Goal: Task Accomplishment & Management: Complete application form

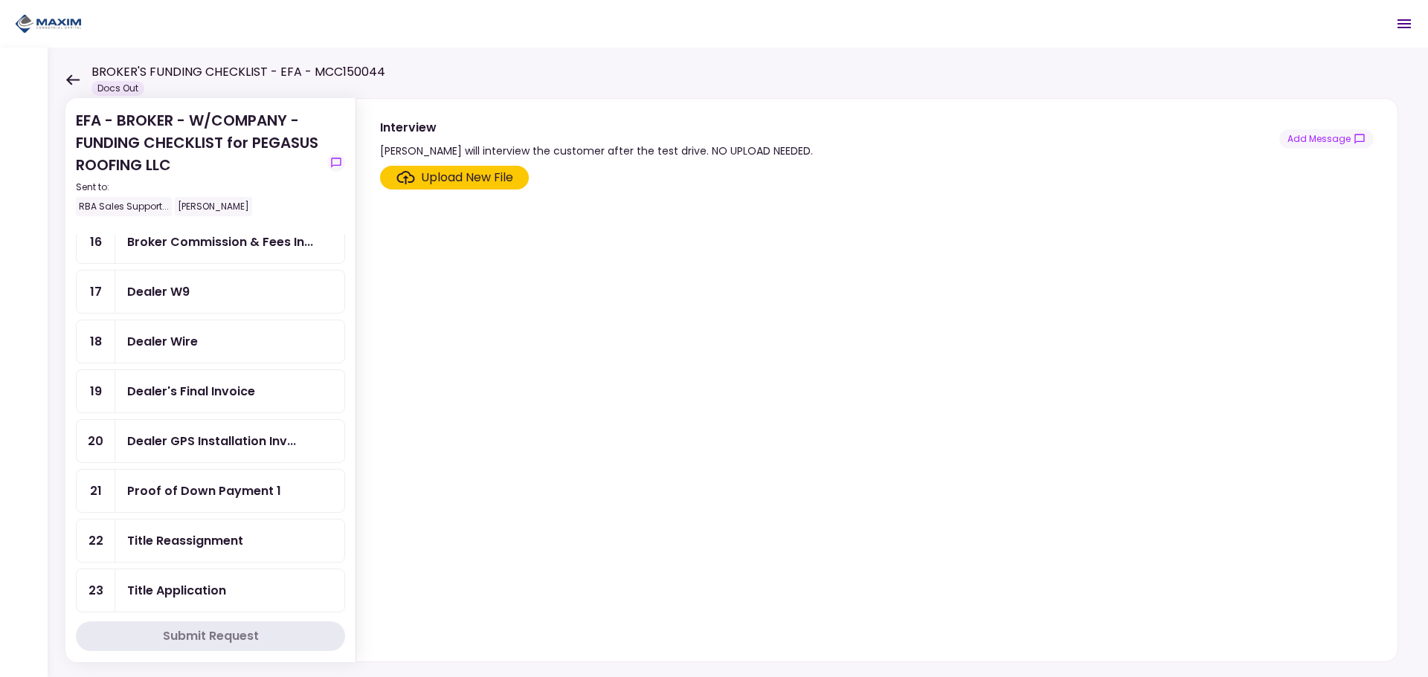
scroll to position [520, 0]
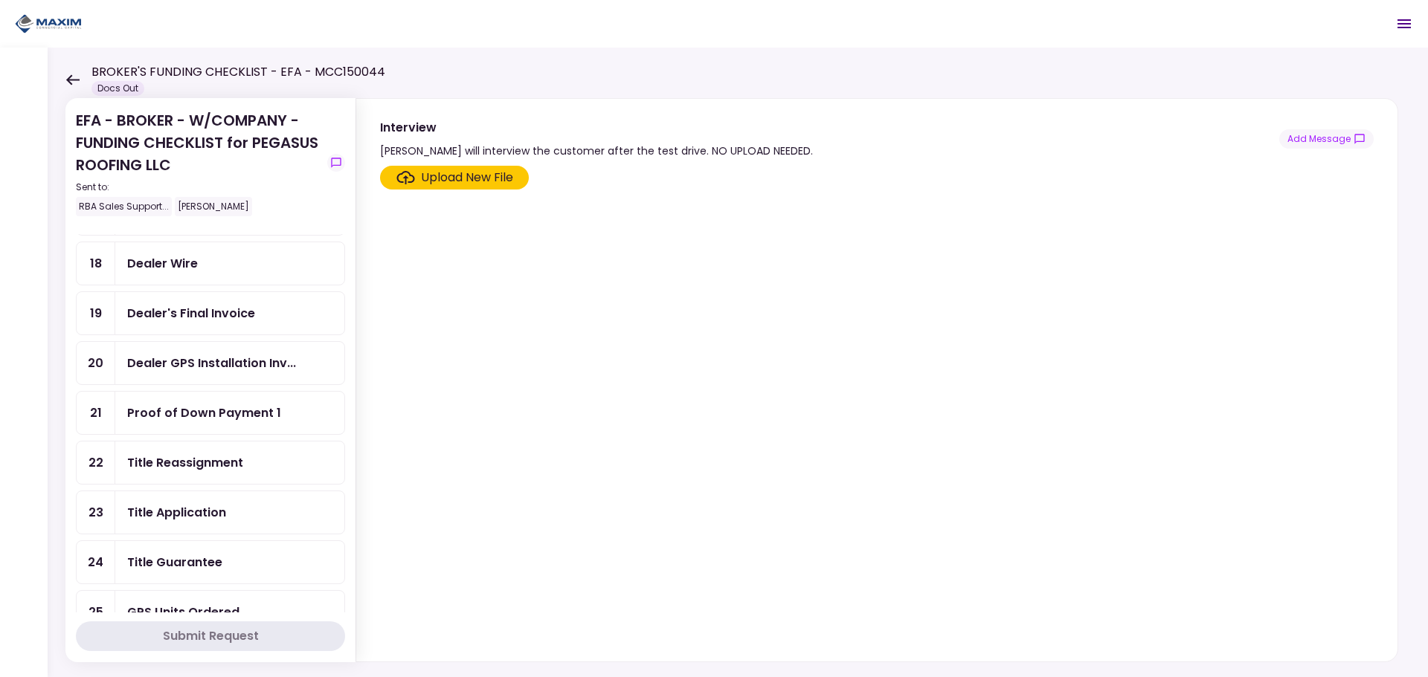
click at [184, 462] on div "Title Reassignment" at bounding box center [185, 463] width 116 height 19
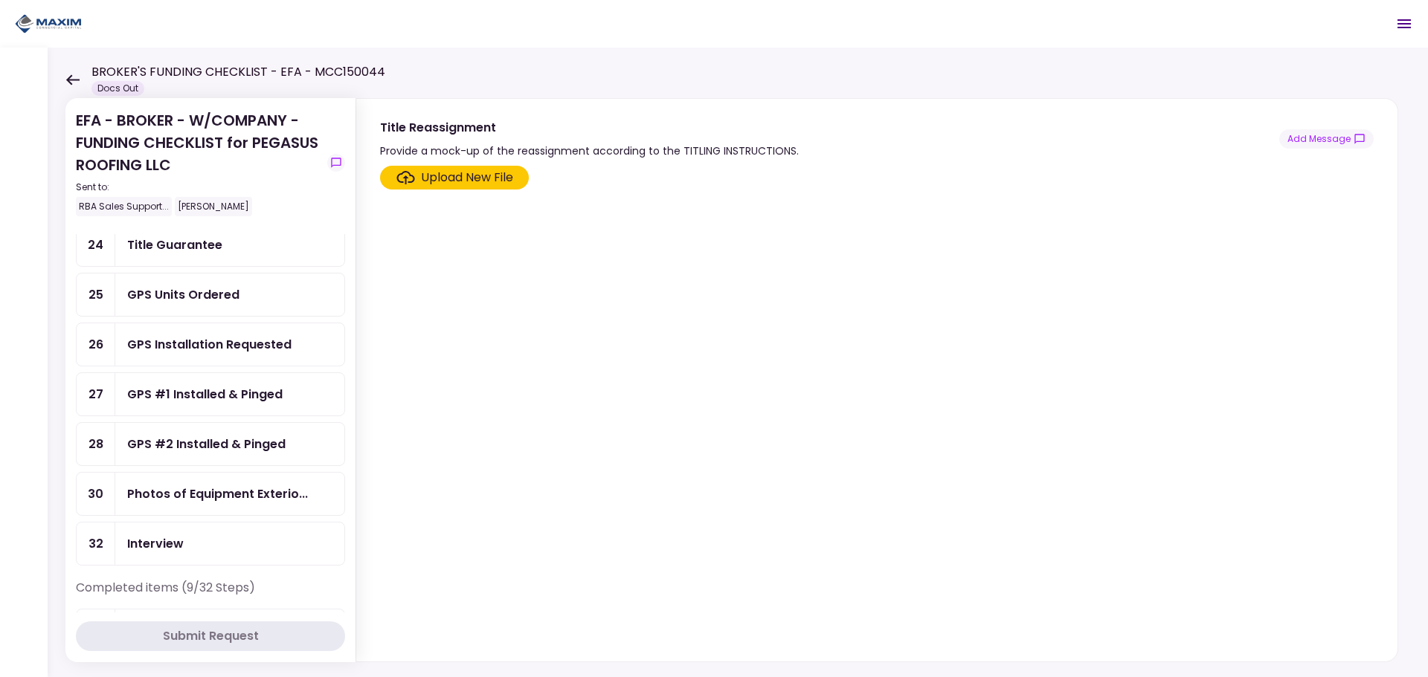
scroll to position [967, 0]
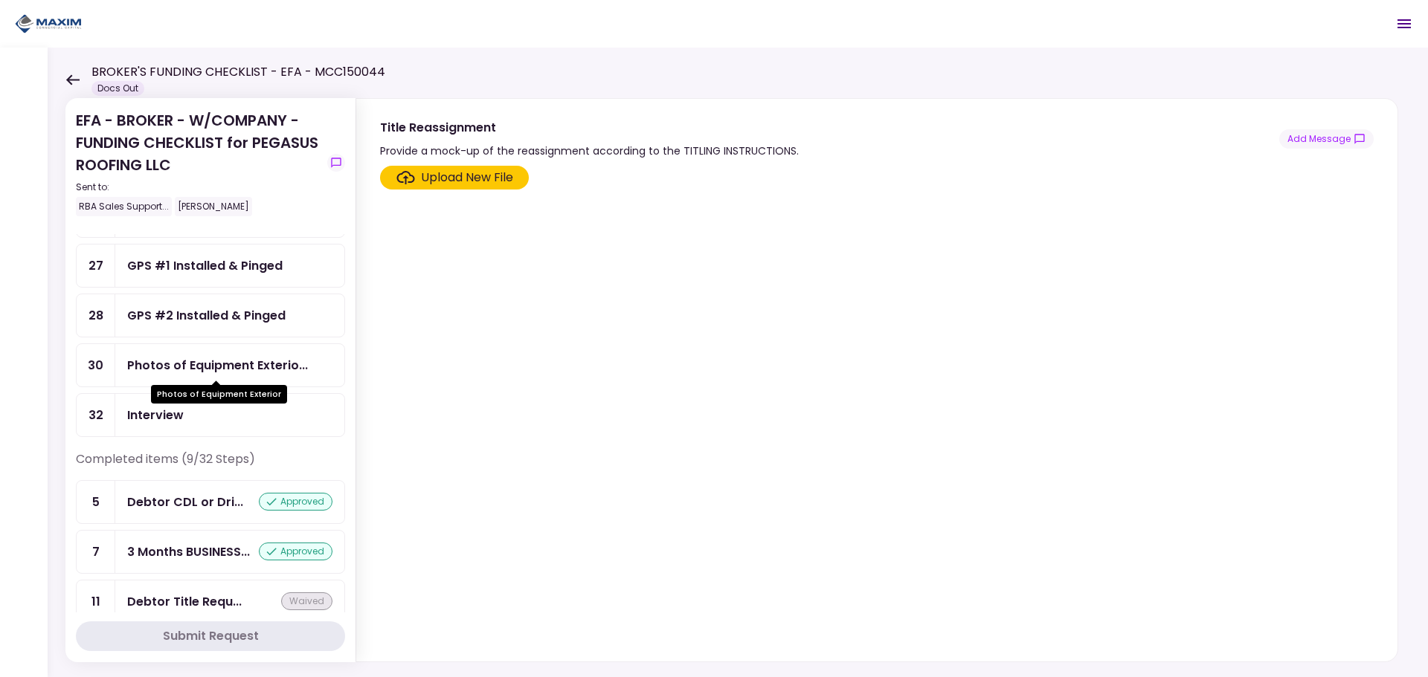
click at [257, 374] on div "Photos of Equipment Exterio..." at bounding box center [217, 365] width 181 height 19
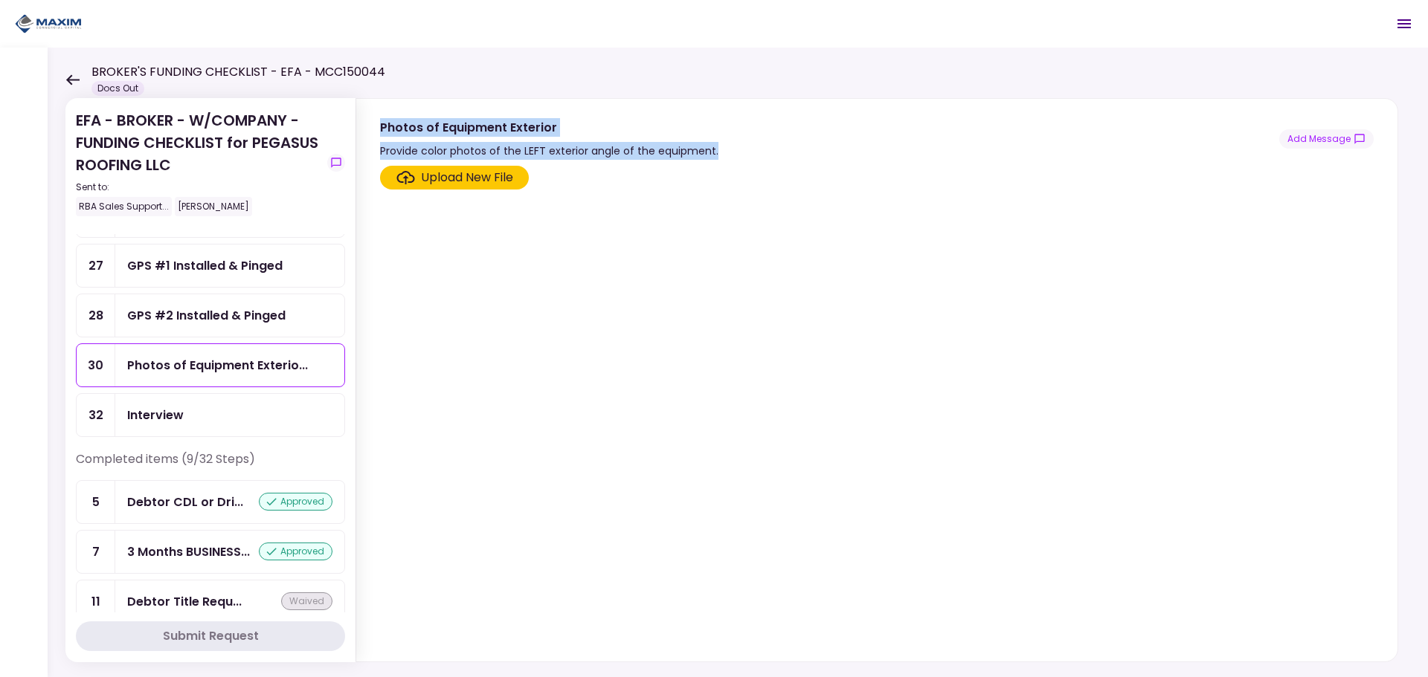
drag, startPoint x: 710, startPoint y: 152, endPoint x: 381, endPoint y: 134, distance: 329.9
click at [381, 134] on div "Photos of Equipment Exterior Provide color photos of the LEFT exterior angle of…" at bounding box center [876, 139] width 993 height 42
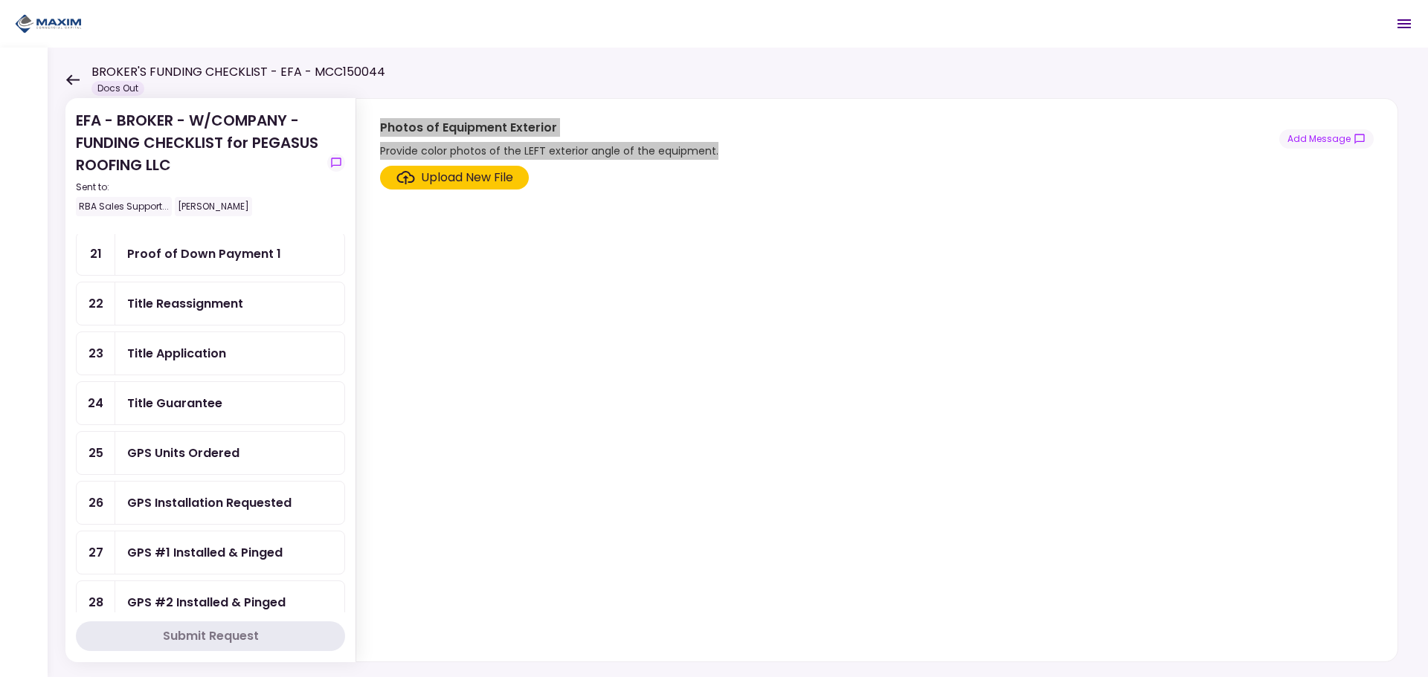
scroll to position [669, 0]
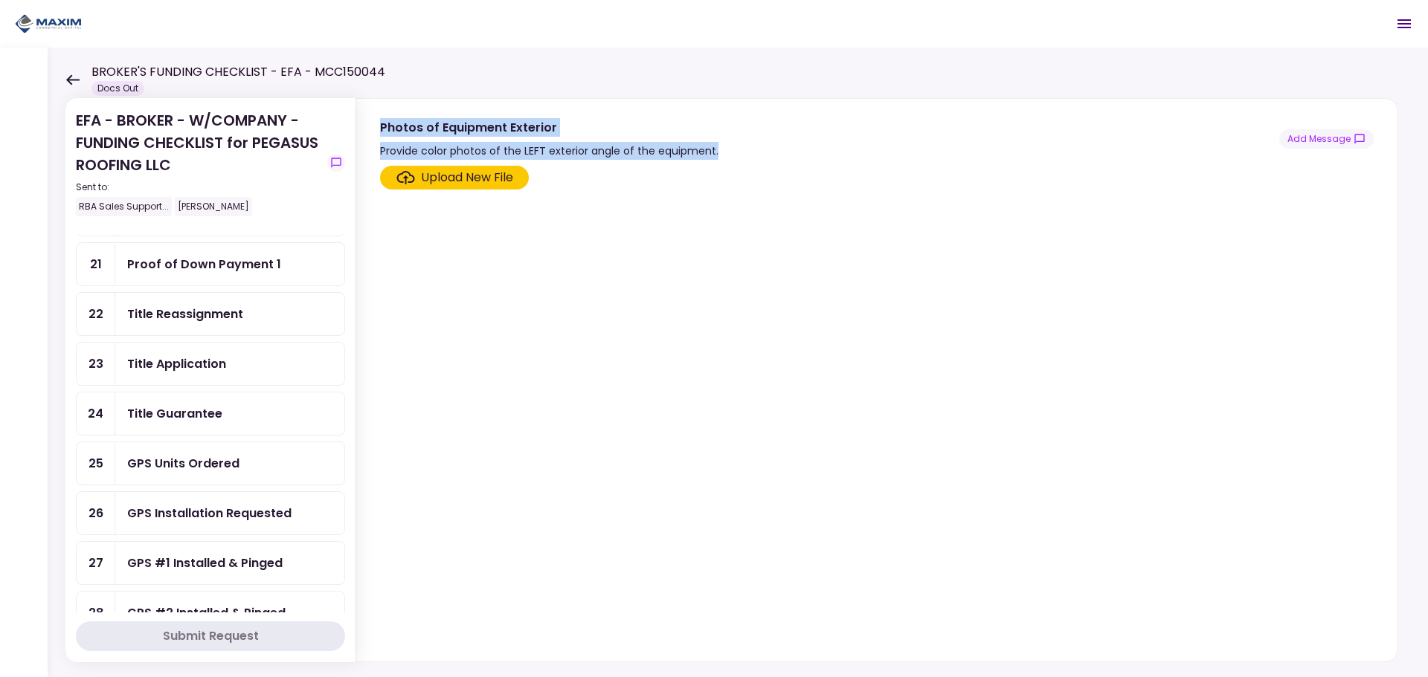
click at [201, 322] on div "Title Reassignment" at bounding box center [185, 314] width 116 height 19
drag, startPoint x: 792, startPoint y: 145, endPoint x: 379, endPoint y: 151, distance: 412.7
click at [379, 151] on section "Title Reassignment Provide a mock-up of the reassignment according to the TITLI…" at bounding box center [876, 129] width 1041 height 61
click at [194, 454] on div "GPS Units Ordered" at bounding box center [229, 463] width 229 height 42
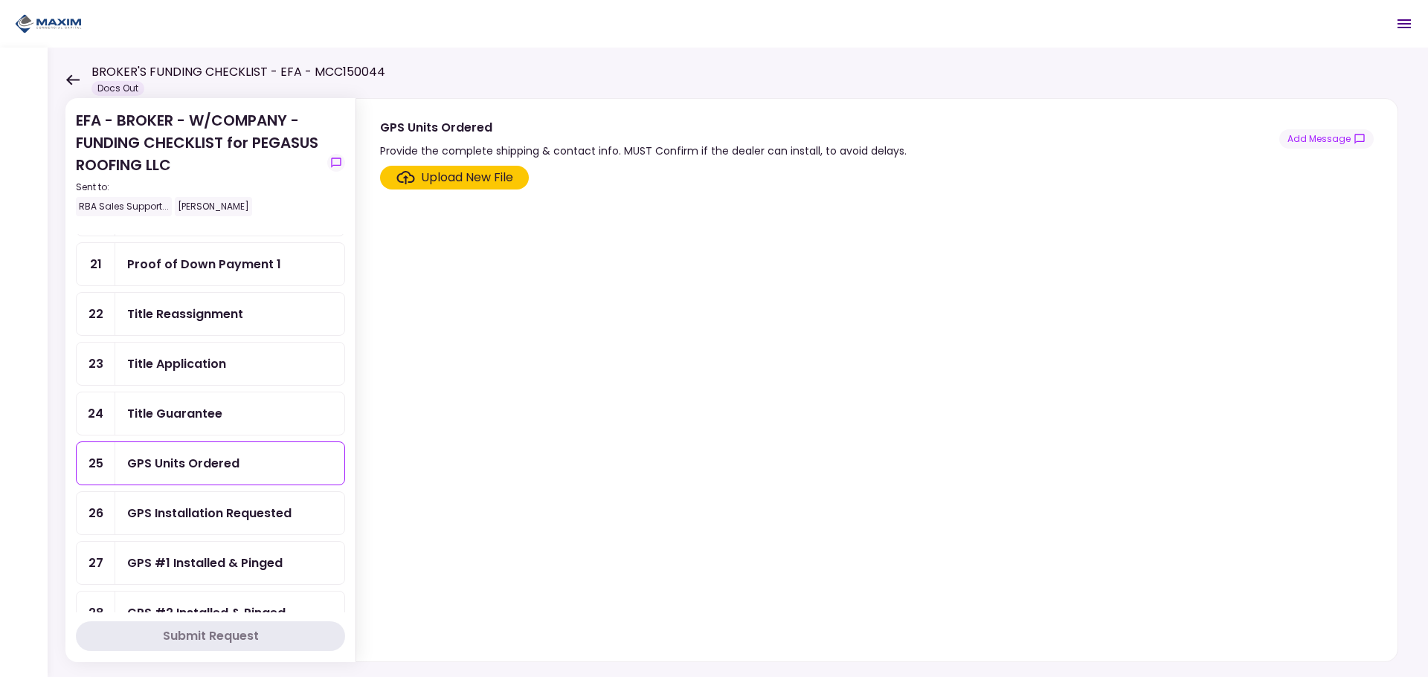
drag, startPoint x: 898, startPoint y: 138, endPoint x: 857, endPoint y: 138, distance: 41.6
click at [857, 138] on div "GPS Units Ordered Provide the complete shipping & contact info. MUST Confirm if…" at bounding box center [643, 139] width 526 height 42
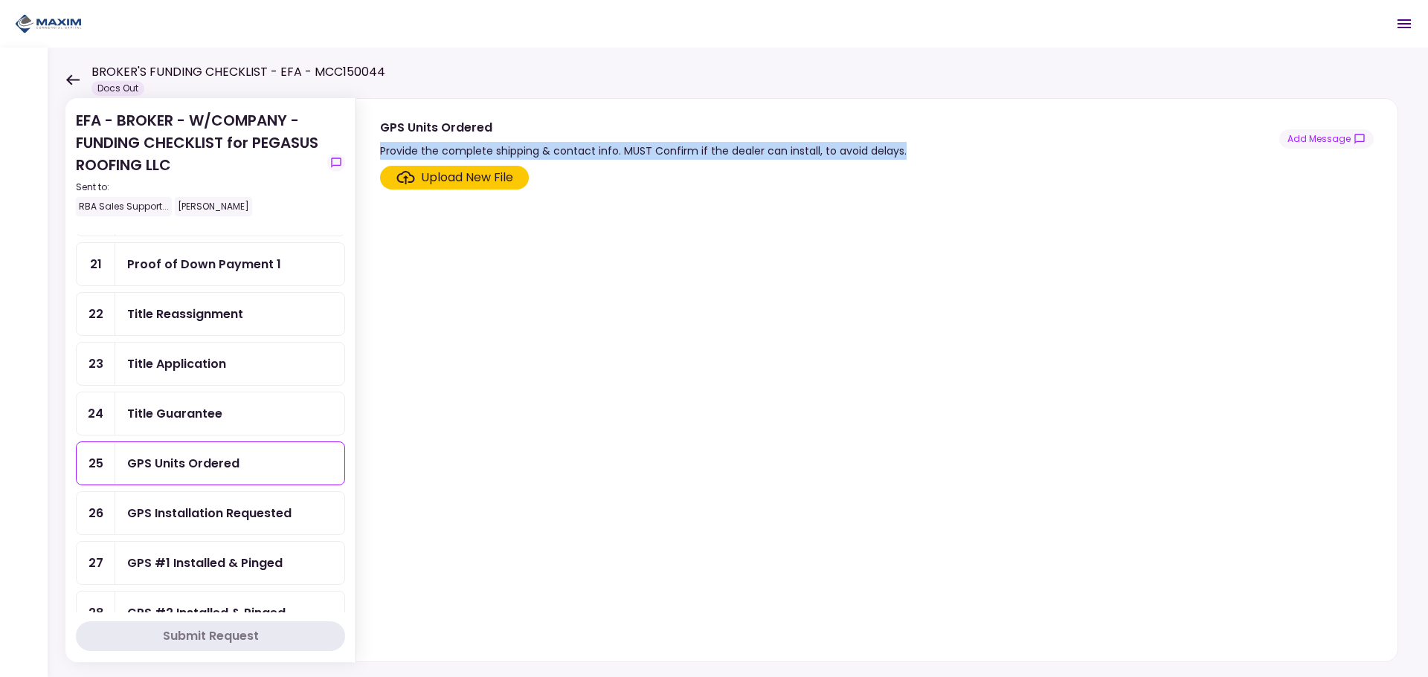
drag, startPoint x: 904, startPoint y: 151, endPoint x: 375, endPoint y: 148, distance: 529.4
click at [375, 148] on section "GPS Units Ordered Provide the complete shipping & contact info. MUST Confirm if…" at bounding box center [876, 129] width 1041 height 61
copy div "Provide the complete shipping & contact info. MUST Confirm if the dealer can in…"
click at [200, 501] on div "GPS Installation Requested" at bounding box center [229, 513] width 229 height 42
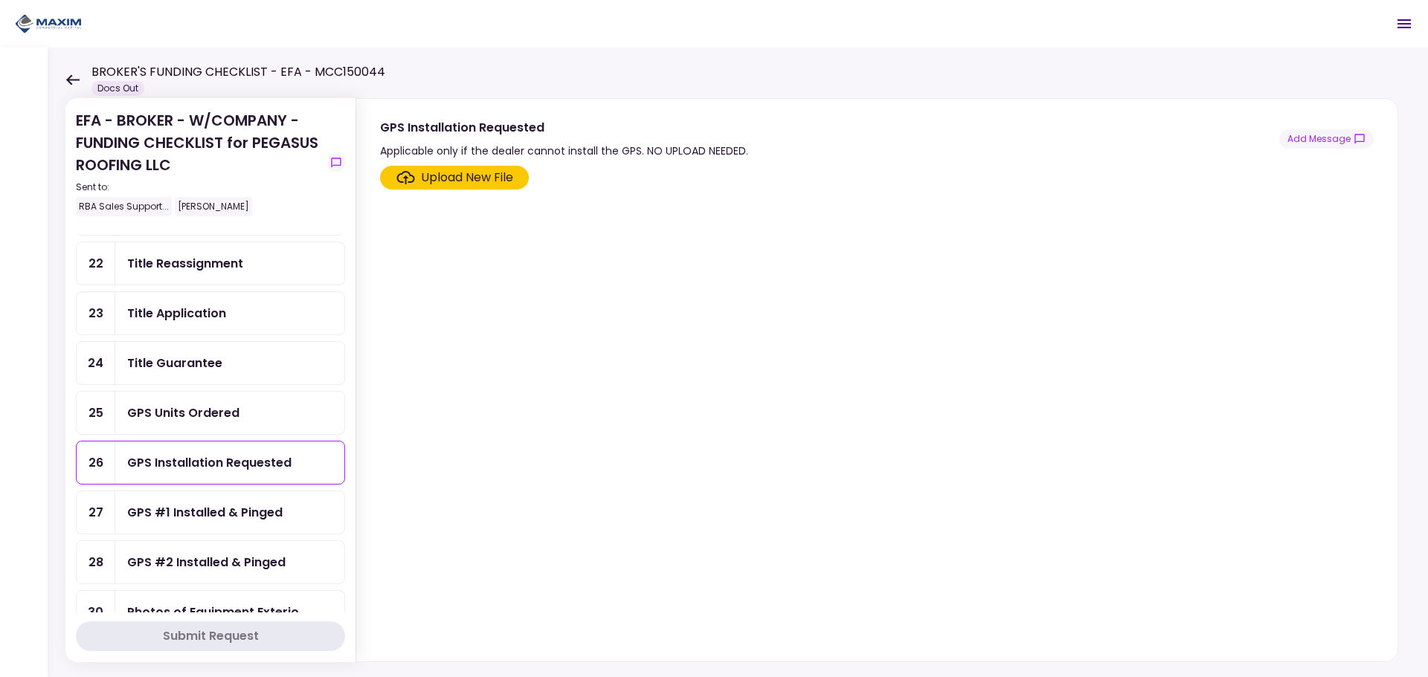
scroll to position [744, 0]
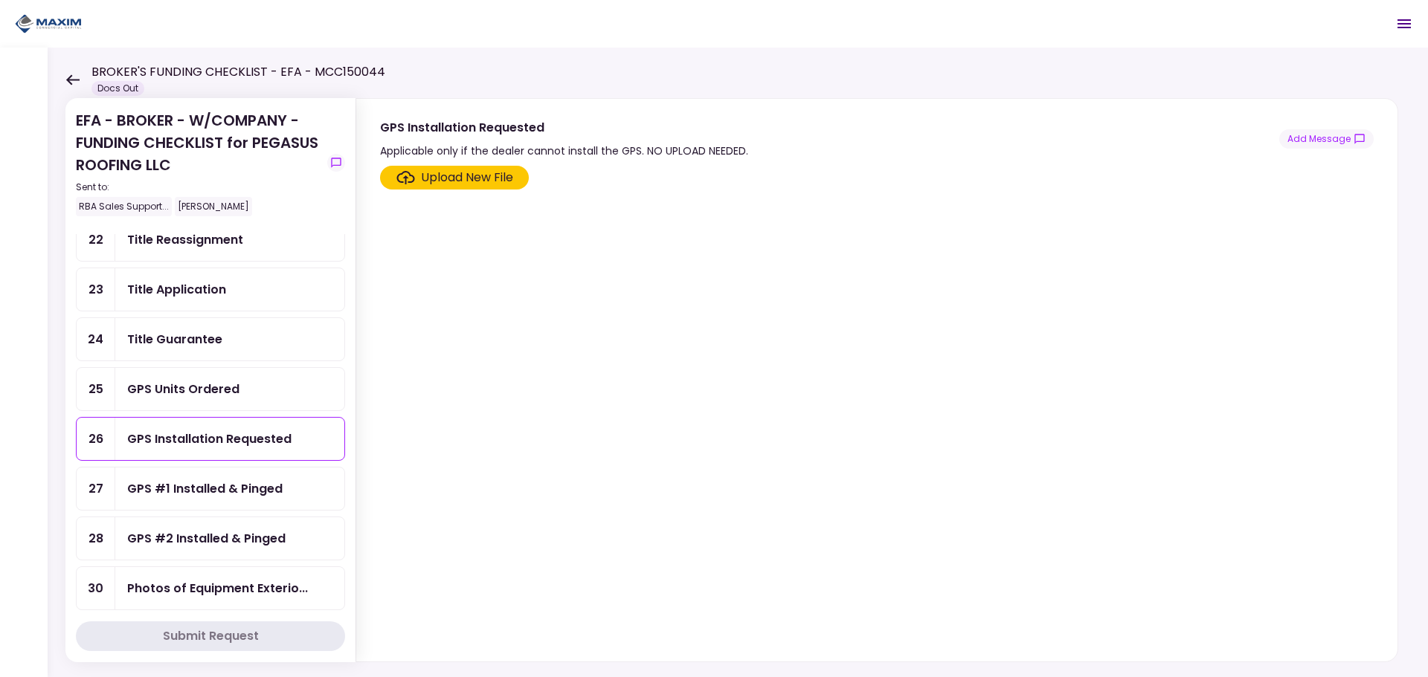
click at [247, 489] on div "GPS #1 Installed & Pinged" at bounding box center [204, 489] width 155 height 19
click at [243, 445] on div "GPS Installation Requested" at bounding box center [209, 439] width 164 height 19
click at [248, 495] on div "GPS #1 Installed & Pinged" at bounding box center [204, 489] width 155 height 19
click at [179, 541] on div "GPS #2 Installed & Pinged" at bounding box center [206, 538] width 158 height 19
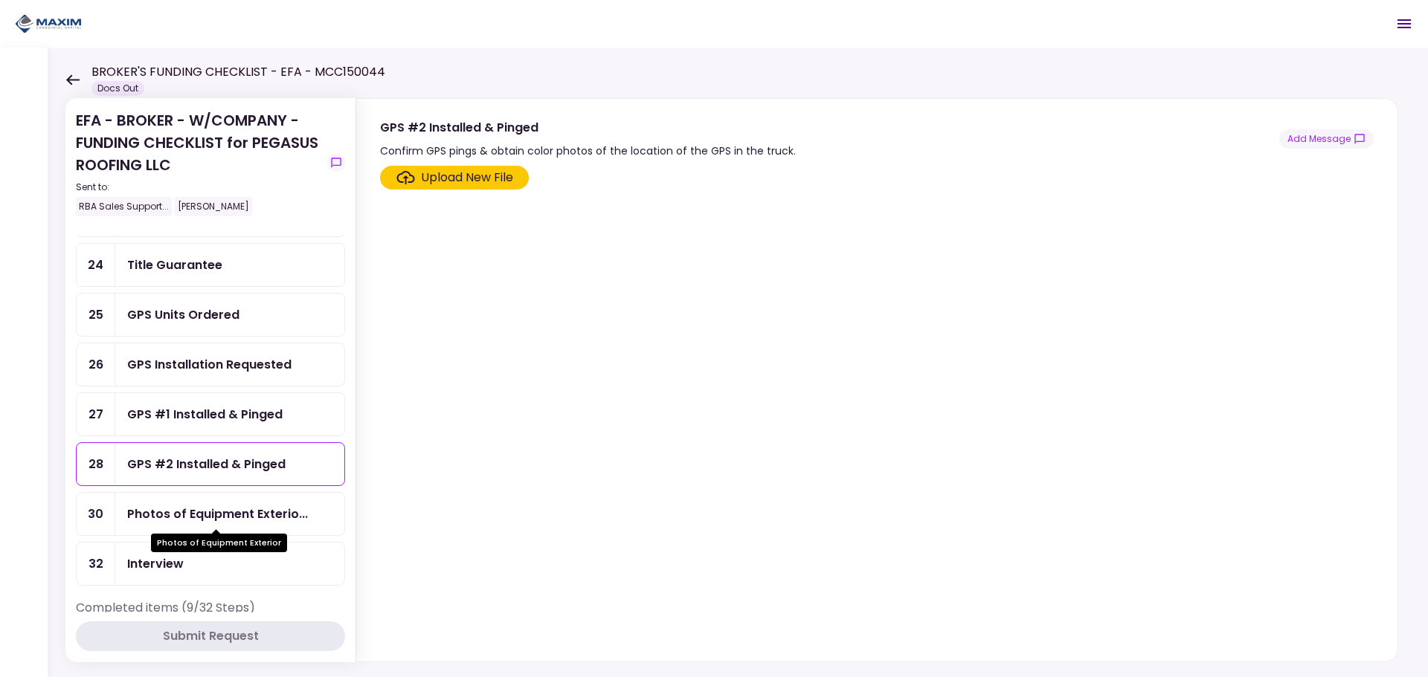
click at [188, 514] on div "Photos of Equipment Exterio..." at bounding box center [217, 514] width 181 height 19
click at [191, 578] on div "Interview" at bounding box center [229, 564] width 229 height 42
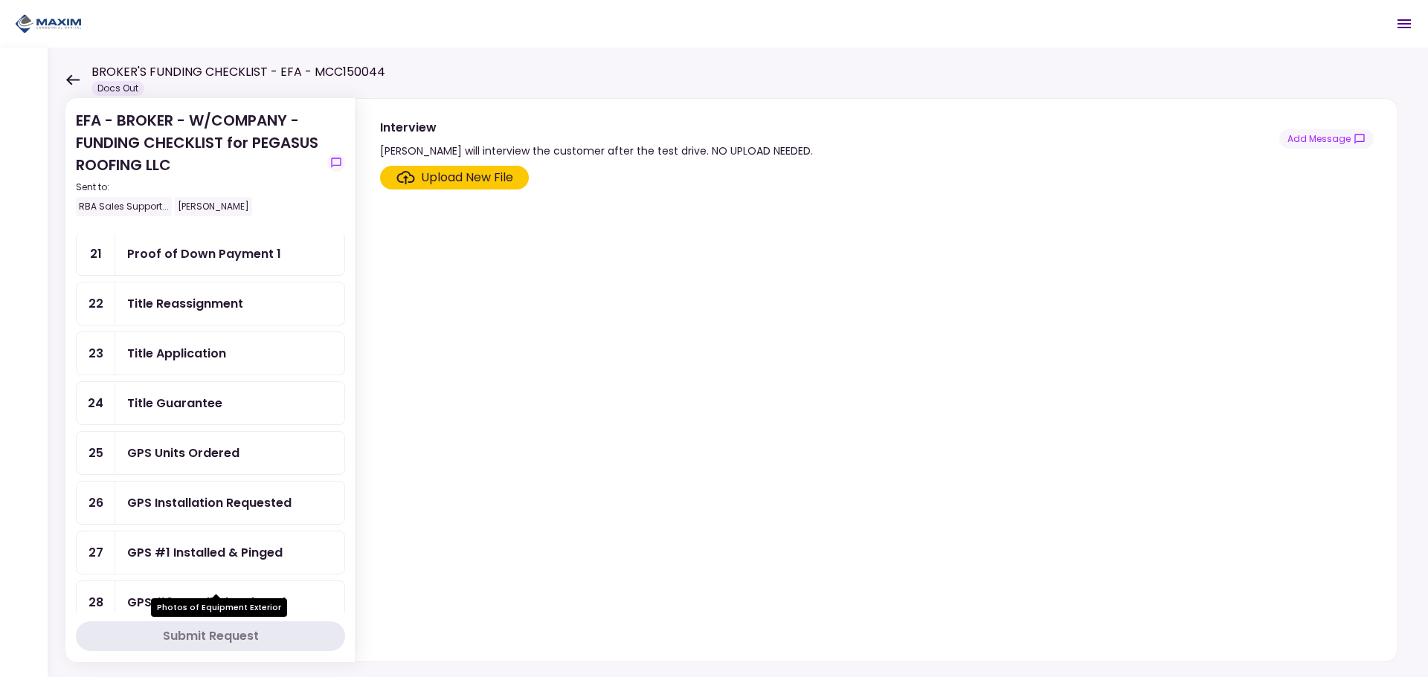
scroll to position [669, 0]
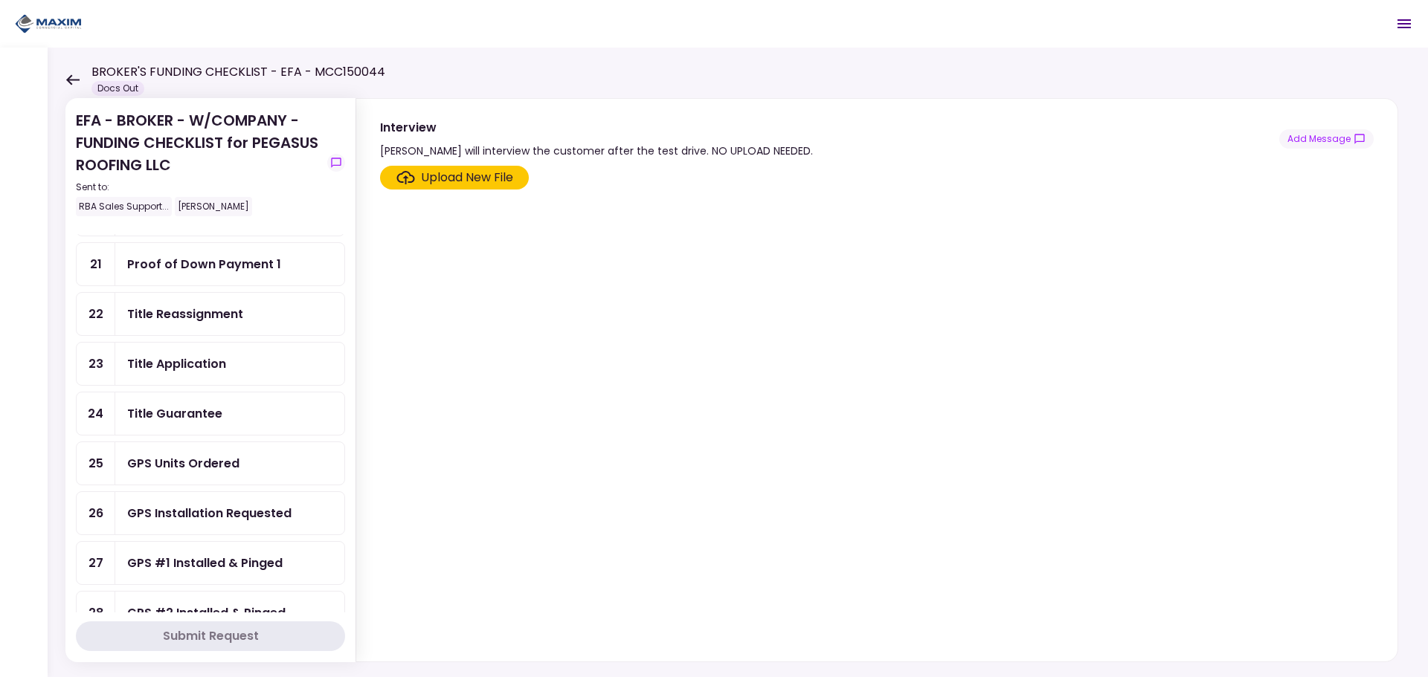
click at [215, 463] on div "GPS Units Ordered" at bounding box center [183, 463] width 112 height 19
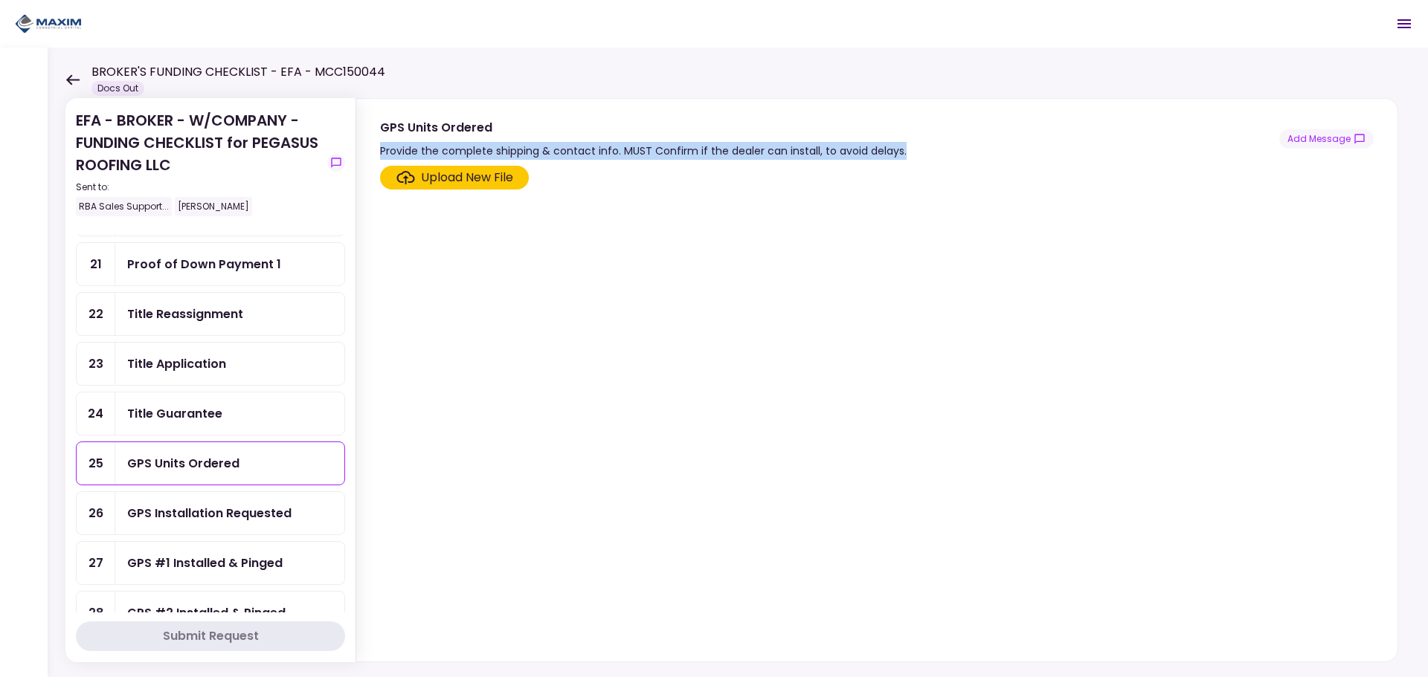
drag, startPoint x: 912, startPoint y: 153, endPoint x: 369, endPoint y: 152, distance: 542.8
click at [369, 152] on section "GPS Units Ordered Provide the complete shipping & contact info. MUST Confirm if…" at bounding box center [876, 129] width 1041 height 61
click at [197, 510] on div "GPS Installation Requested" at bounding box center [209, 513] width 164 height 19
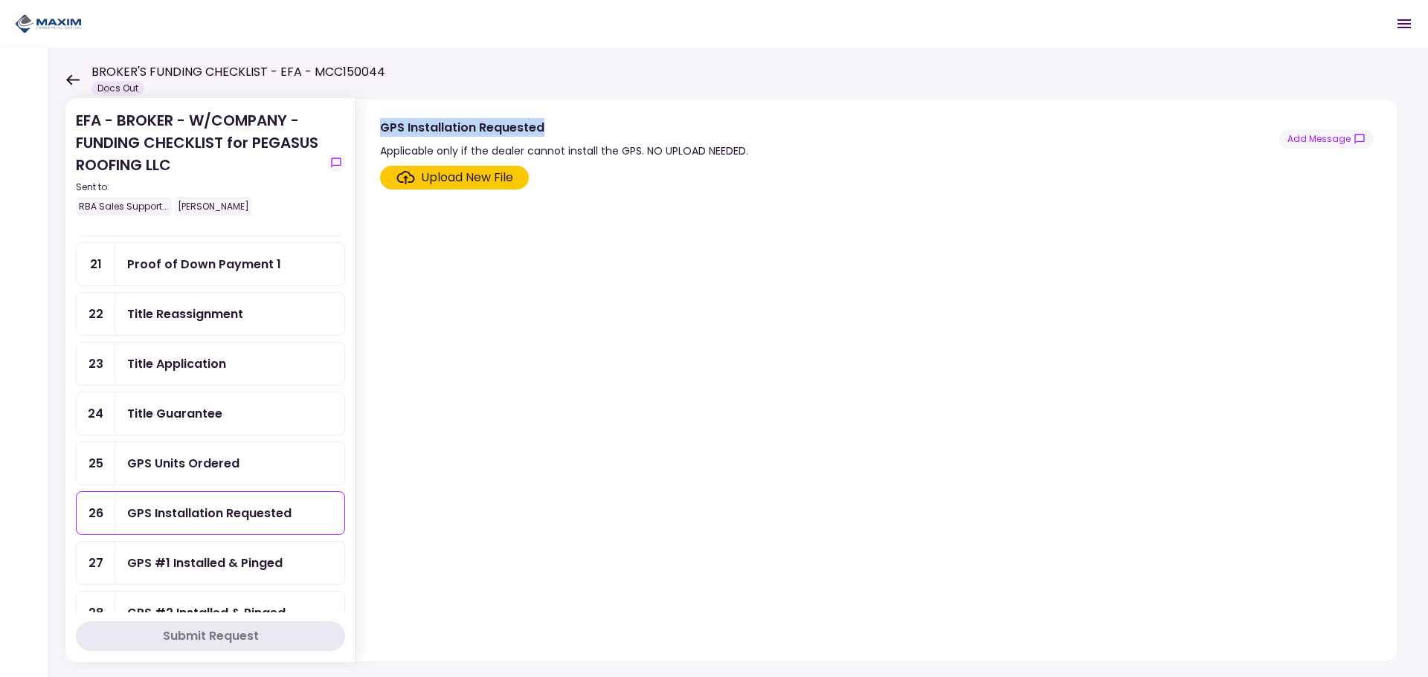
drag, startPoint x: 547, startPoint y: 121, endPoint x: 384, endPoint y: 123, distance: 162.9
click at [384, 123] on div "GPS Installation Requested" at bounding box center [564, 127] width 368 height 19
copy div "GPS Installation Requested"
click at [726, 172] on div "Upload New File" at bounding box center [875, 178] width 990 height 24
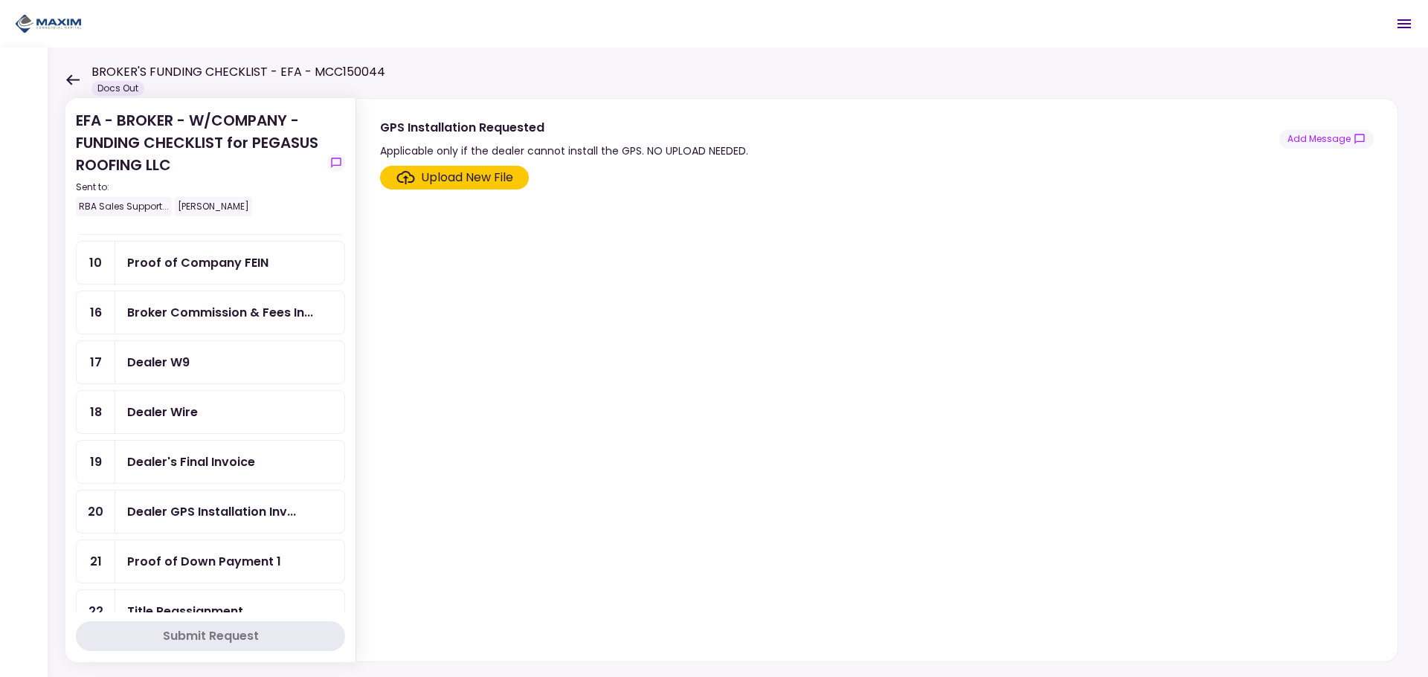
scroll to position [446, 0]
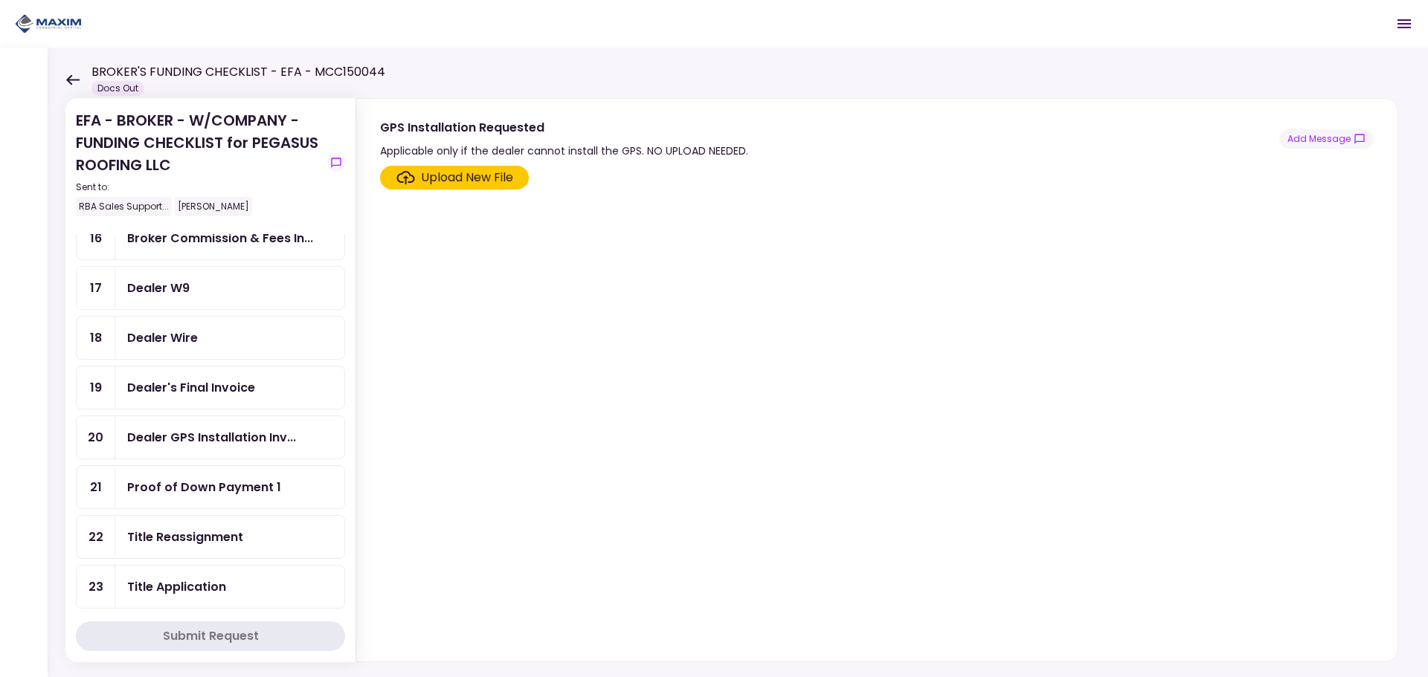
click at [178, 397] on div "Dealer's Final Invoice" at bounding box center [229, 388] width 229 height 42
click at [168, 572] on div "Title Application" at bounding box center [229, 587] width 229 height 42
drag, startPoint x: 813, startPoint y: 160, endPoint x: 651, endPoint y: 168, distance: 161.6
click at [651, 168] on div "Upload New File" at bounding box center [876, 411] width 1041 height 502
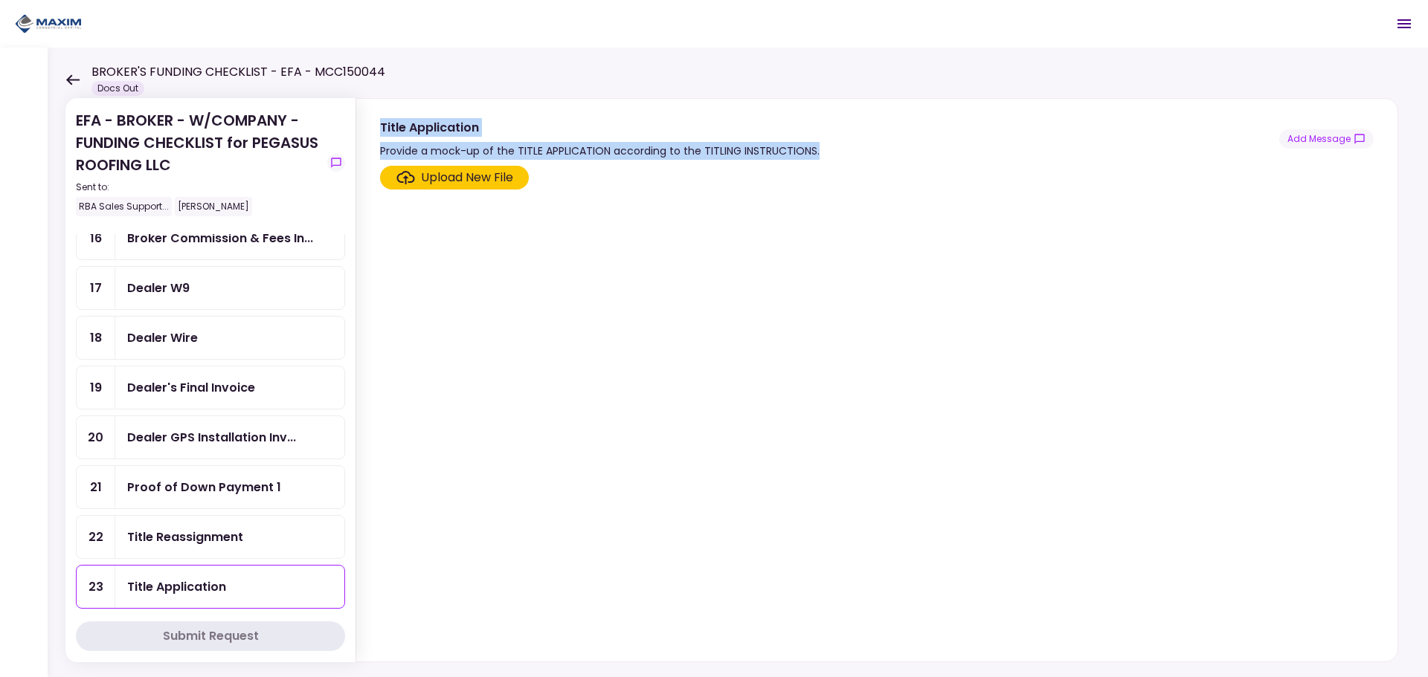
drag, startPoint x: 818, startPoint y: 152, endPoint x: 381, endPoint y: 131, distance: 437.0
click at [381, 131] on div "Title Application Provide a mock-up of the TITLE APPLICATION according to the T…" at bounding box center [876, 139] width 993 height 42
copy div "Title Application Provide a mock-up of the TITLE APPLICATION according to the T…"
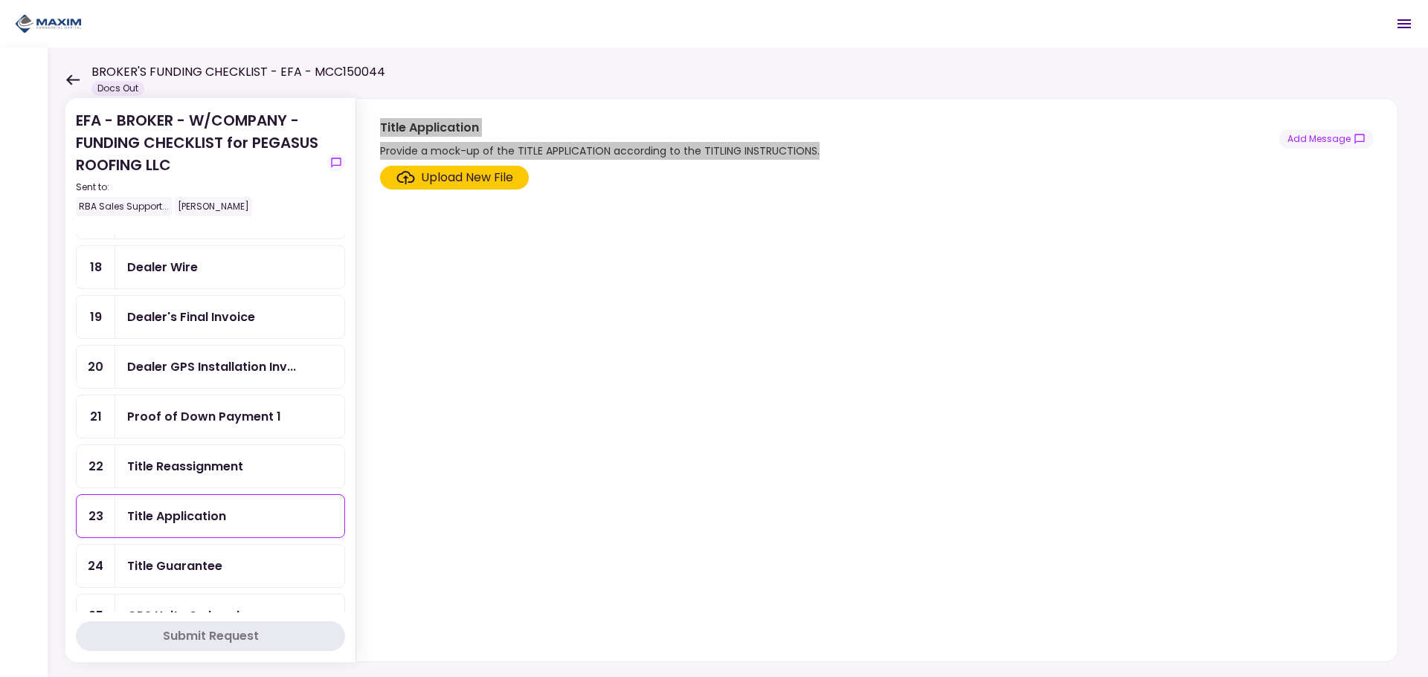
scroll to position [595, 0]
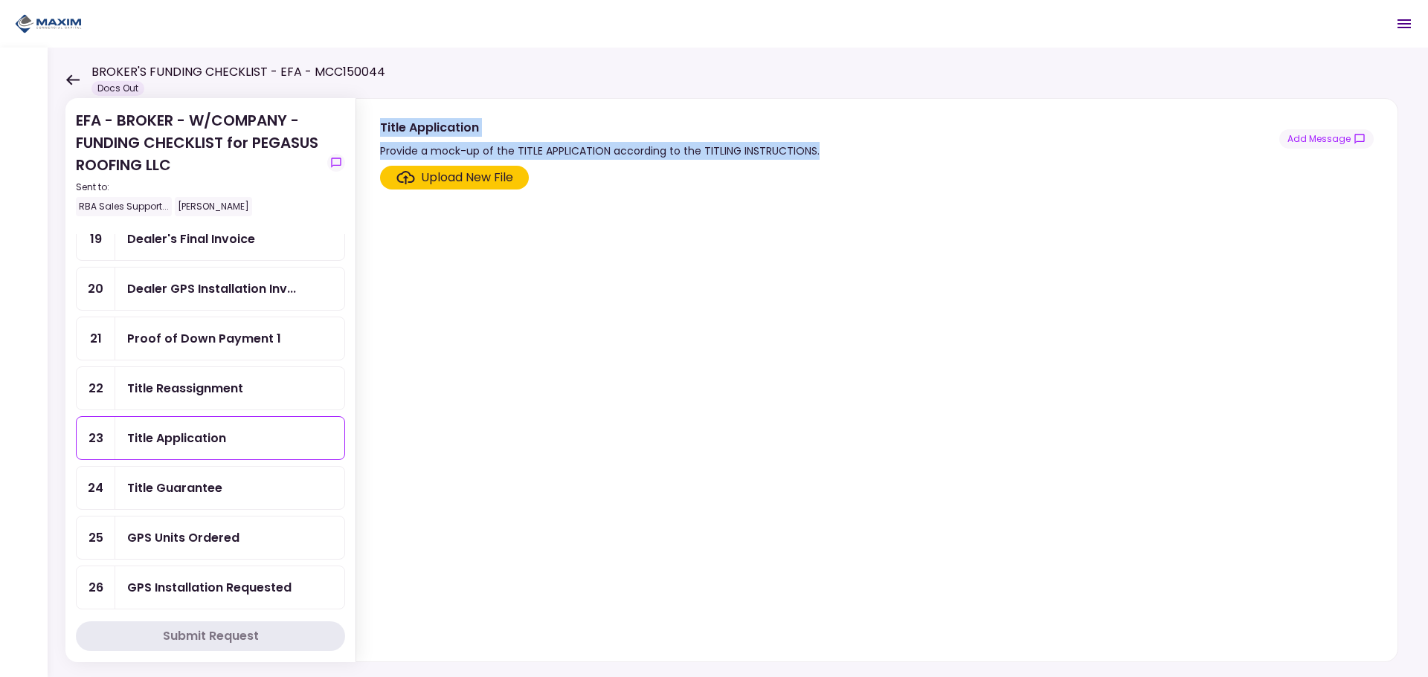
click at [202, 501] on div "Title Guarantee" at bounding box center [229, 488] width 229 height 42
drag, startPoint x: 987, startPoint y: 155, endPoint x: 374, endPoint y: 112, distance: 614.9
click at [374, 112] on section "Title Guarantee Please provide a copy of the signed Title Guarantee. - It must …" at bounding box center [876, 129] width 1041 height 61
copy div "Title Guarantee Please provide a copy of the signed Title Guarantee. - It must …"
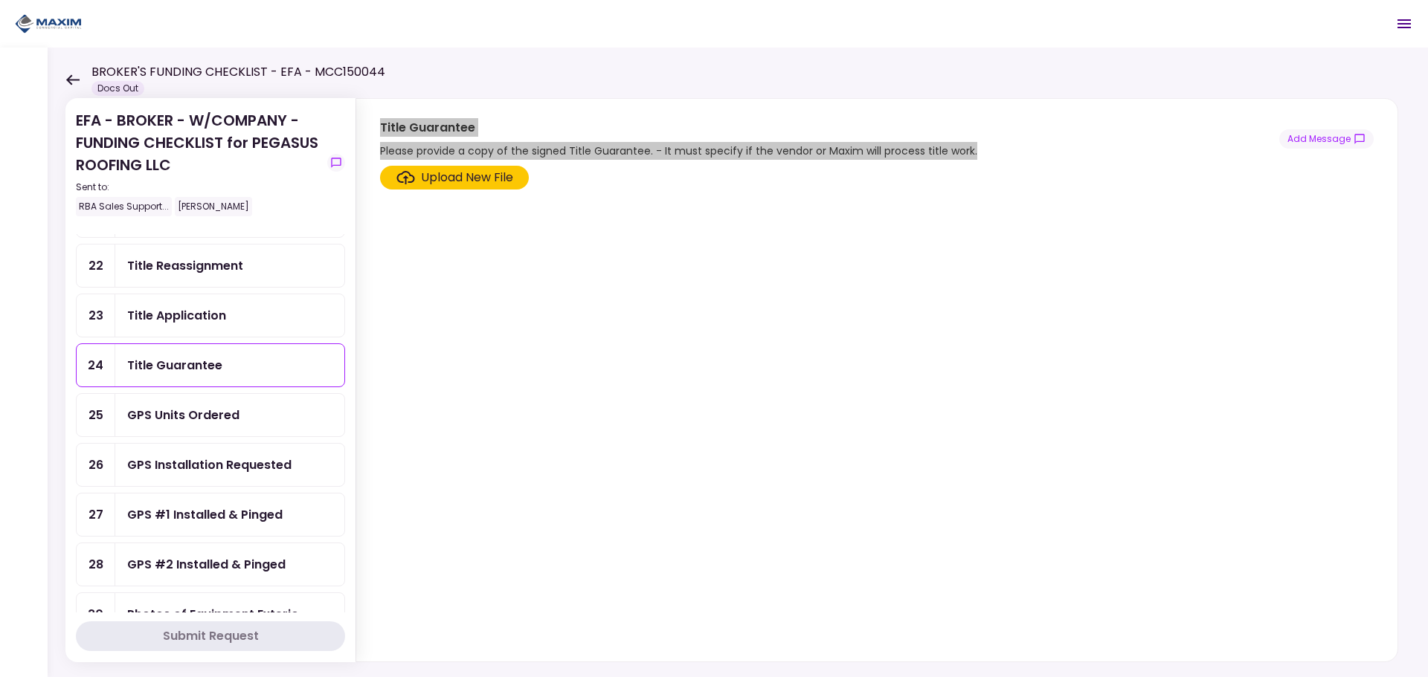
scroll to position [744, 0]
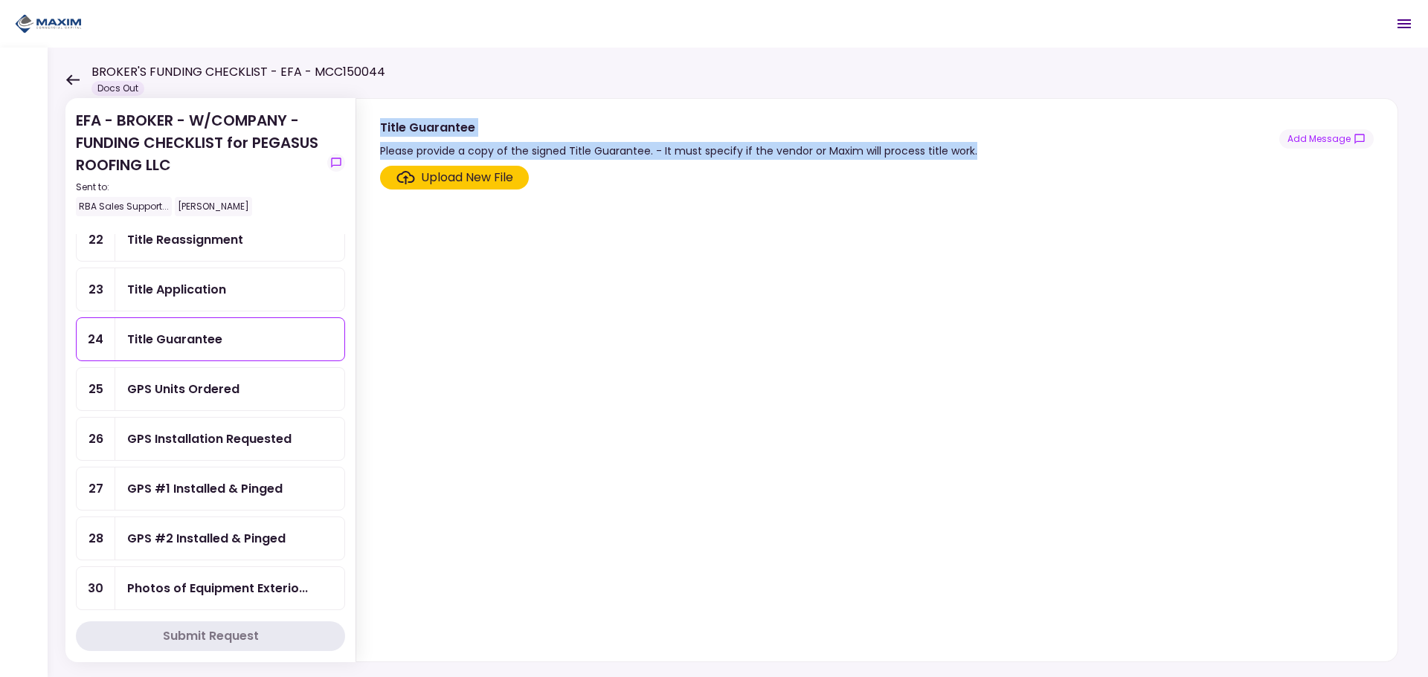
click at [205, 404] on div "GPS Units Ordered" at bounding box center [229, 389] width 229 height 42
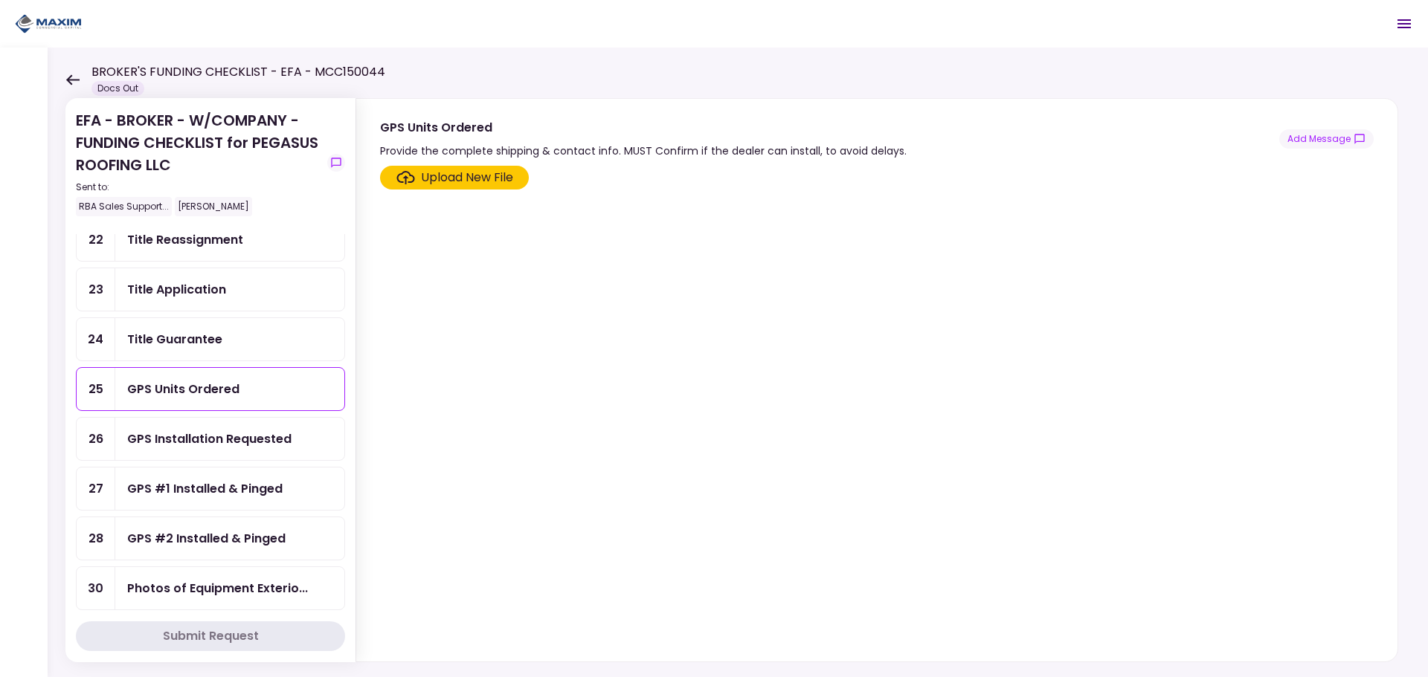
click at [208, 431] on div "GPS Installation Requested" at bounding box center [209, 439] width 164 height 19
click at [221, 471] on div "GPS #1 Installed & Pinged" at bounding box center [229, 489] width 229 height 42
click at [216, 540] on div "GPS #2 Installed & Pinged" at bounding box center [206, 538] width 158 height 19
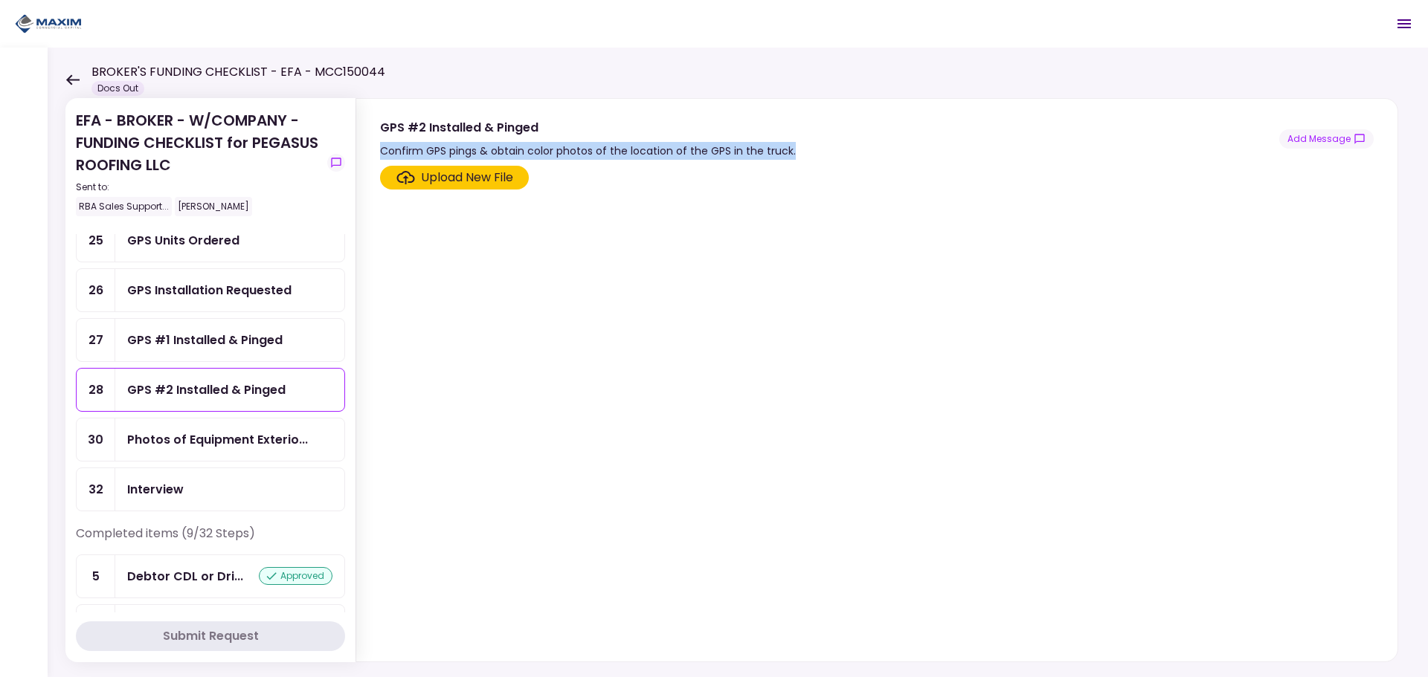
drag, startPoint x: 784, startPoint y: 145, endPoint x: 379, endPoint y: 156, distance: 404.7
click at [379, 156] on section "GPS #2 Installed & Pinged Confirm GPS pings & obtain color photos of the locati…" at bounding box center [876, 129] width 1041 height 61
copy div "Confirm GPS pings & obtain color photos of the location of the GPS in the truck."
click at [193, 429] on div "Photos of Equipment Exterio..." at bounding box center [229, 440] width 229 height 42
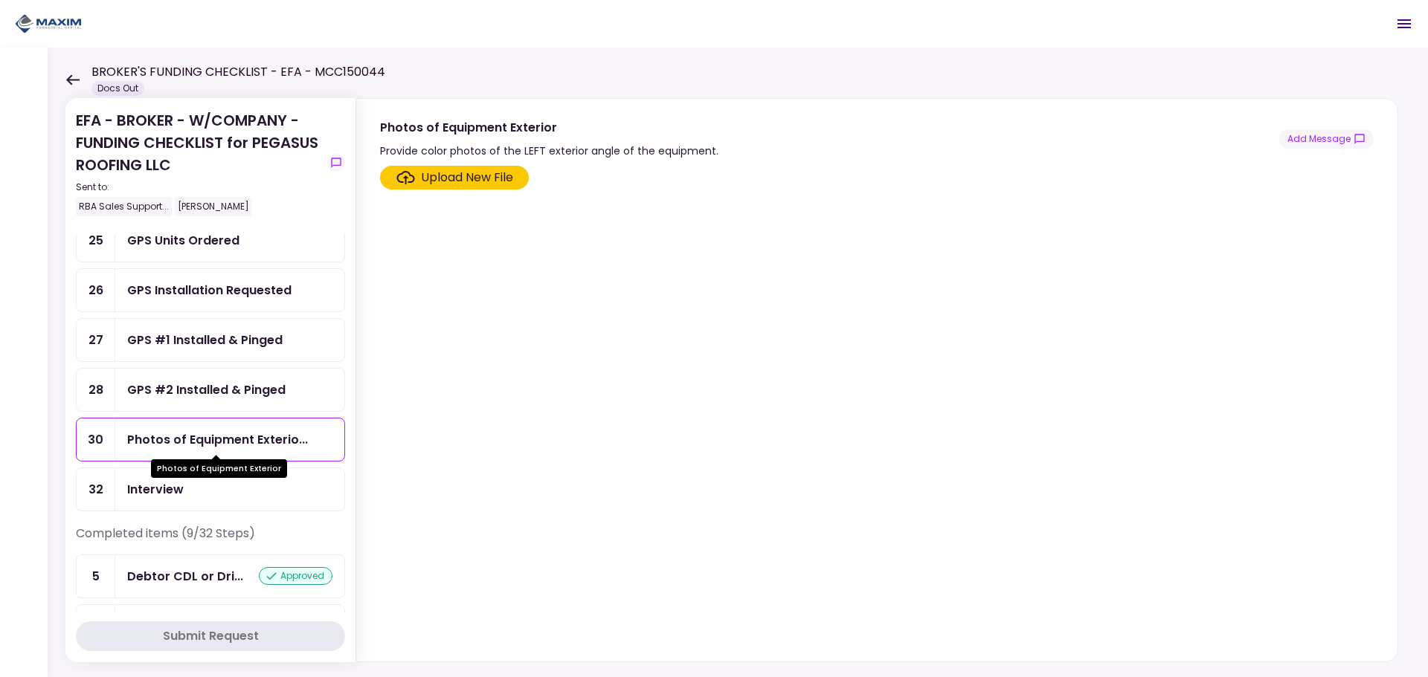
scroll to position [1041, 0]
